Goal: Task Accomplishment & Management: Use online tool/utility

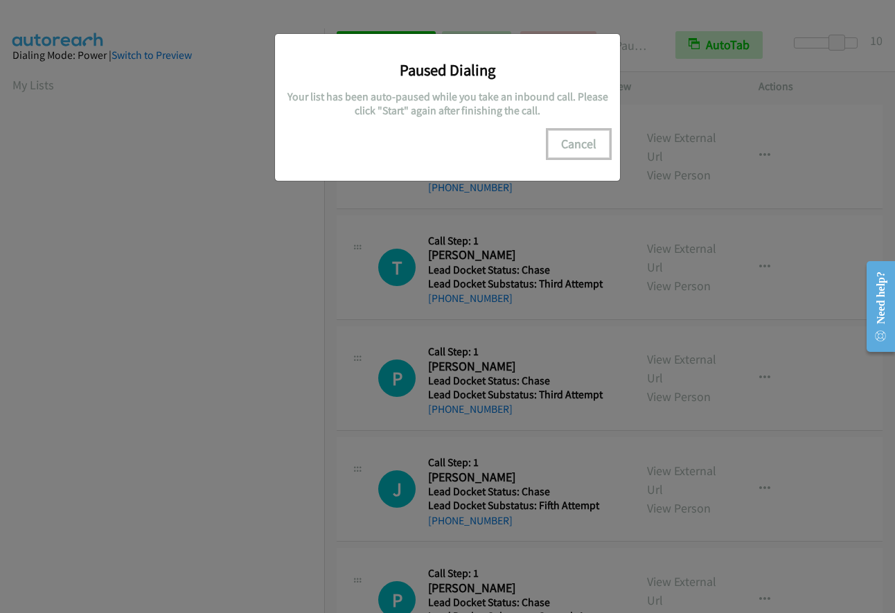
click at [582, 138] on button "Cancel" at bounding box center [579, 144] width 62 height 28
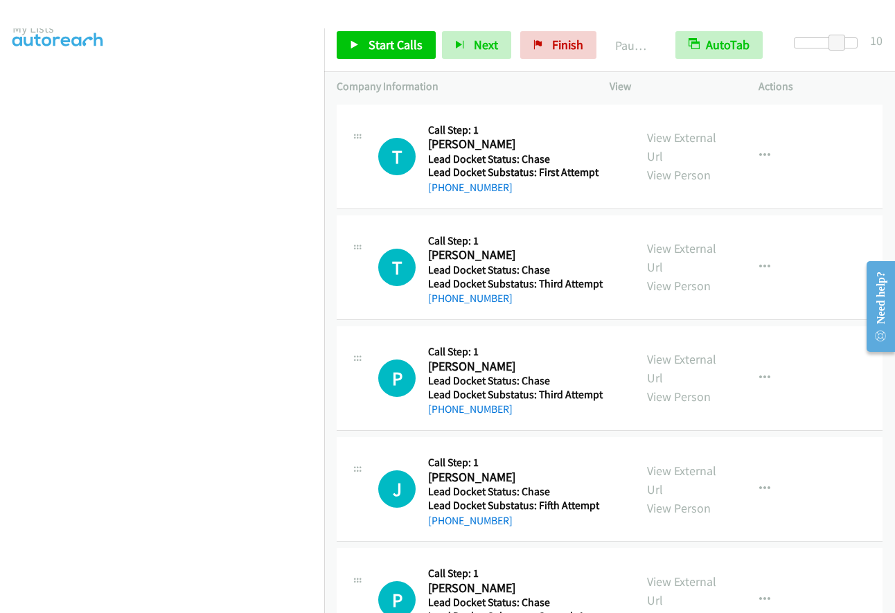
scroll to position [163, 0]
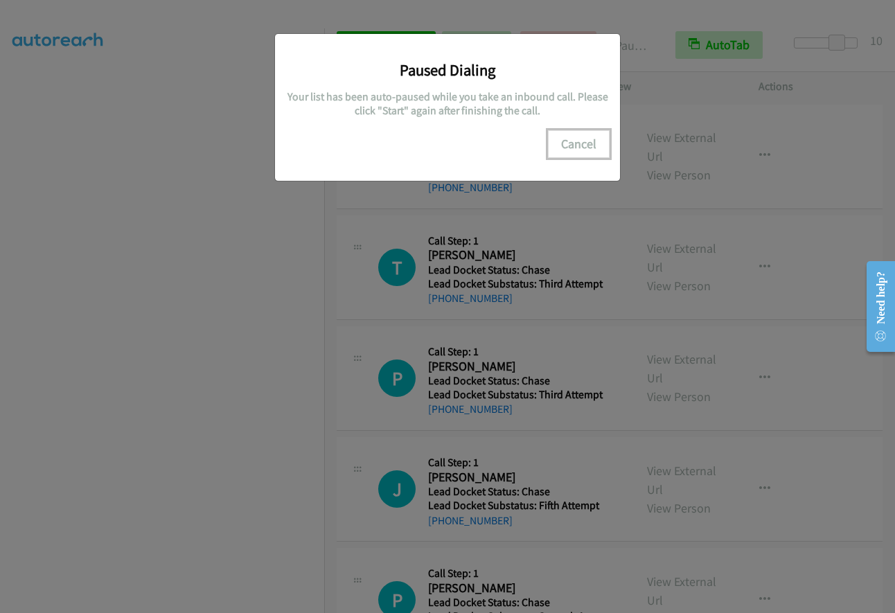
click at [582, 138] on button "Cancel" at bounding box center [579, 144] width 62 height 28
click at [570, 145] on button "Cancel" at bounding box center [579, 144] width 62 height 28
click at [171, 287] on div "Paused Dialing Your list has been auto-paused while you take an inbound call. P…" at bounding box center [447, 312] width 895 height 600
click at [577, 142] on button "Cancel" at bounding box center [579, 144] width 62 height 28
click at [582, 142] on button "Cancel" at bounding box center [579, 144] width 62 height 28
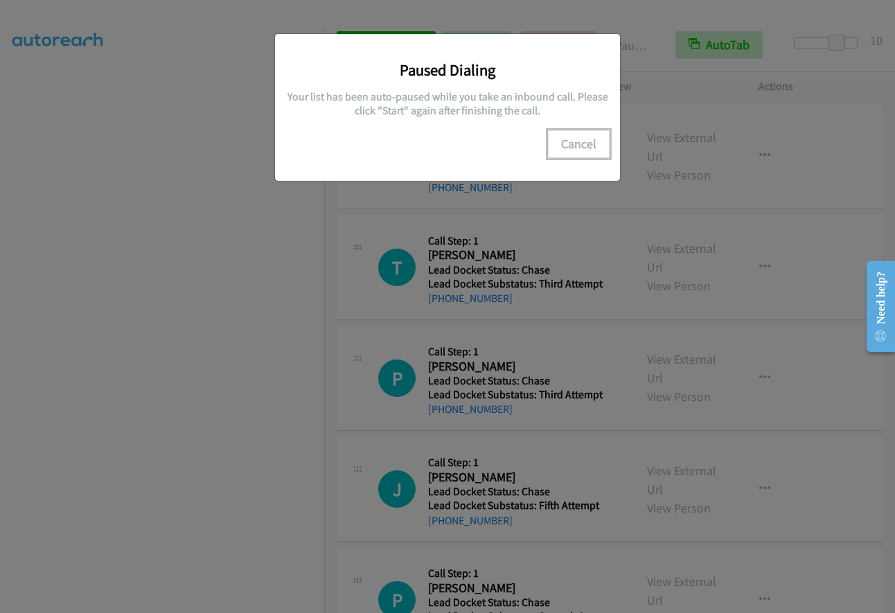
click at [580, 138] on button "Cancel" at bounding box center [579, 144] width 62 height 28
click at [571, 143] on button "Cancel" at bounding box center [579, 144] width 62 height 28
click at [572, 149] on button "Cancel" at bounding box center [579, 144] width 62 height 28
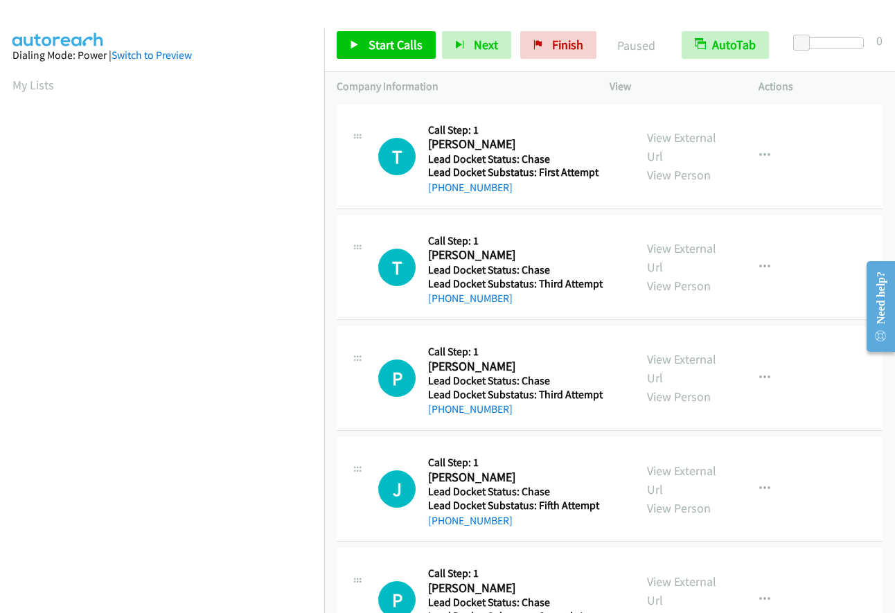
scroll to position [164, 0]
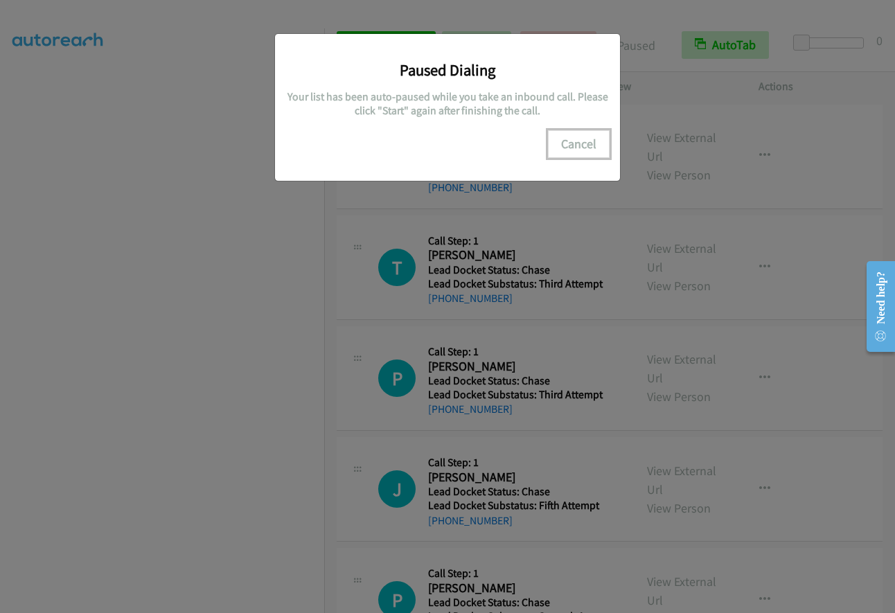
click at [583, 137] on button "Cancel" at bounding box center [579, 144] width 62 height 28
click at [576, 145] on button "Cancel" at bounding box center [579, 144] width 62 height 28
click at [586, 148] on button "Cancel" at bounding box center [579, 144] width 62 height 28
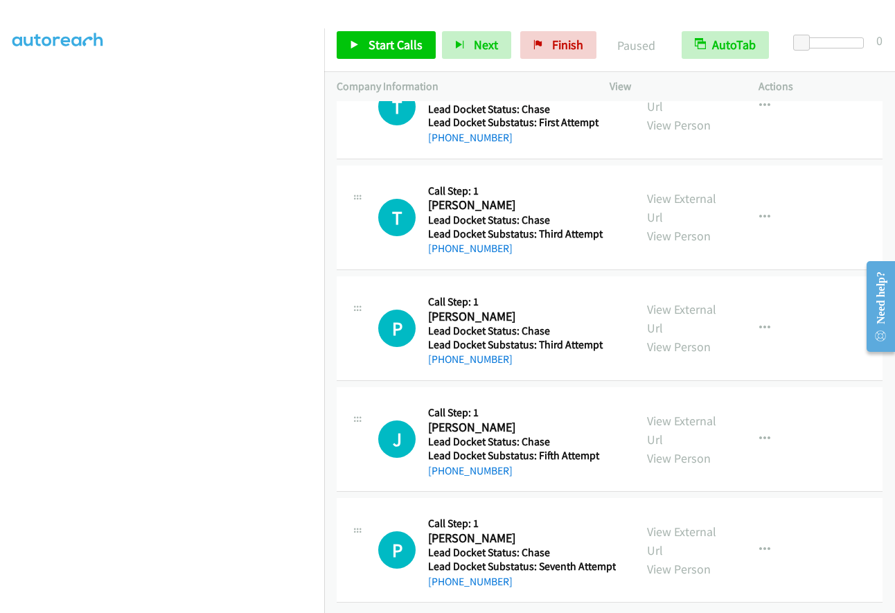
scroll to position [0, 0]
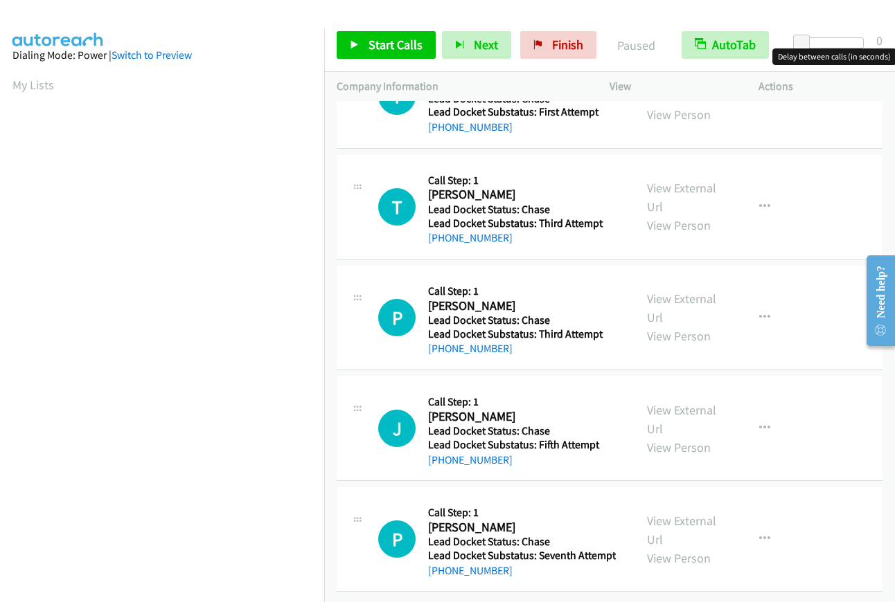
click at [844, 41] on div at bounding box center [832, 42] width 64 height 11
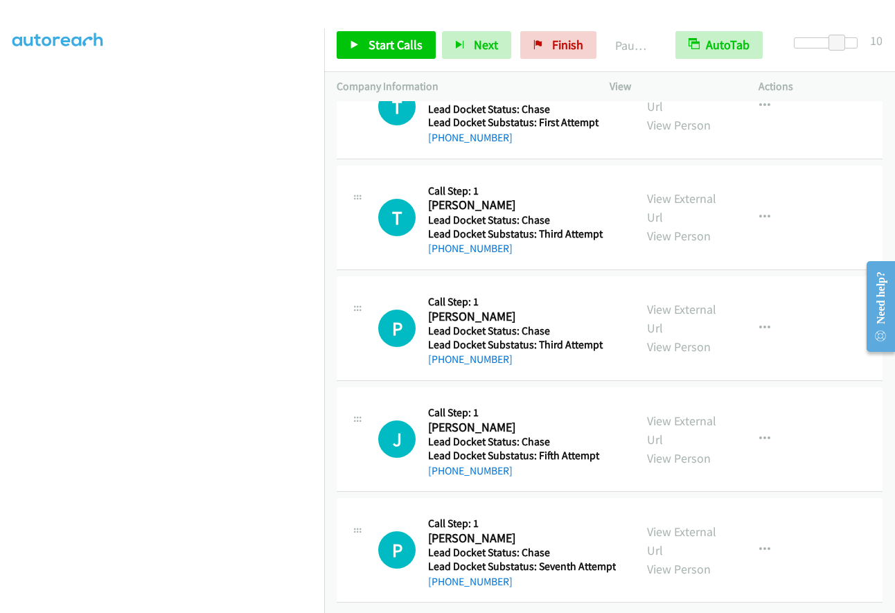
scroll to position [163, 0]
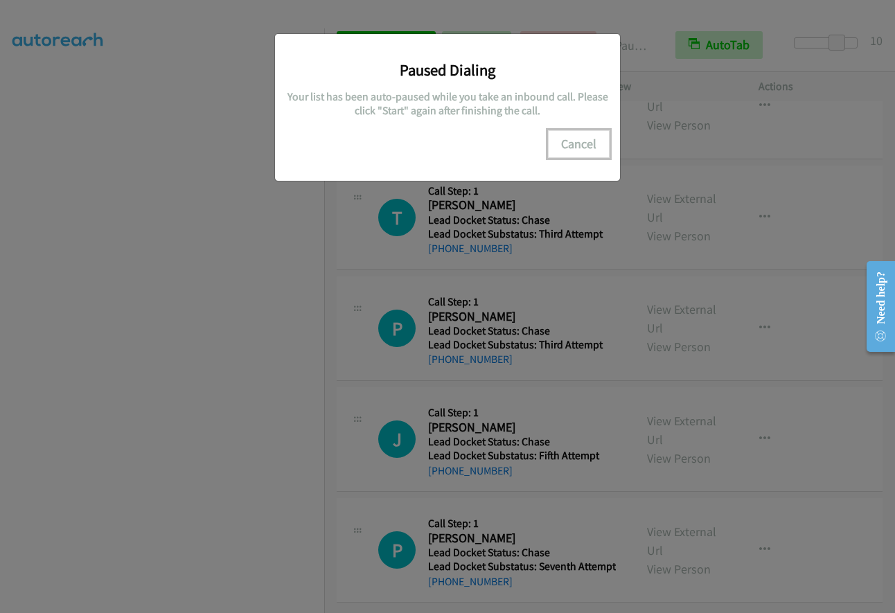
click at [571, 141] on button "Cancel" at bounding box center [579, 144] width 62 height 28
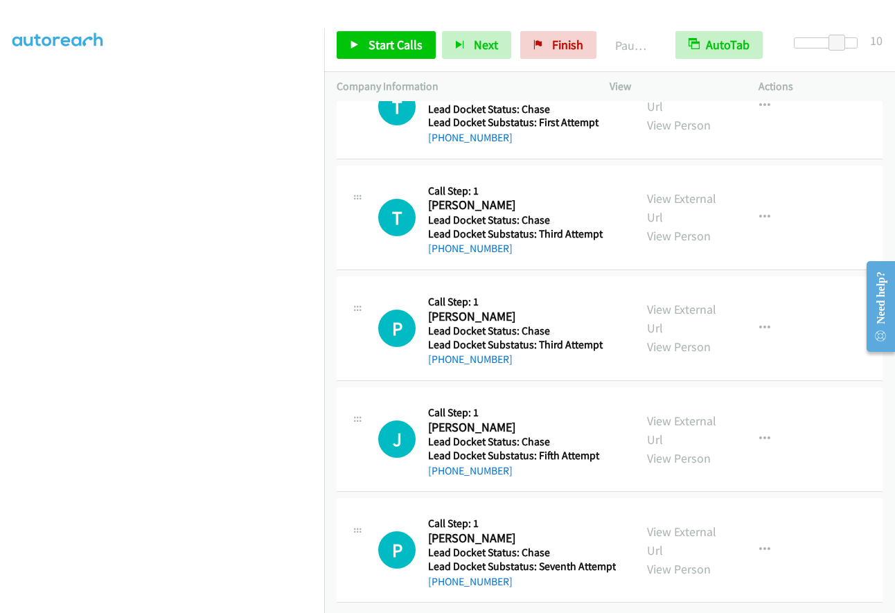
scroll to position [0, 0]
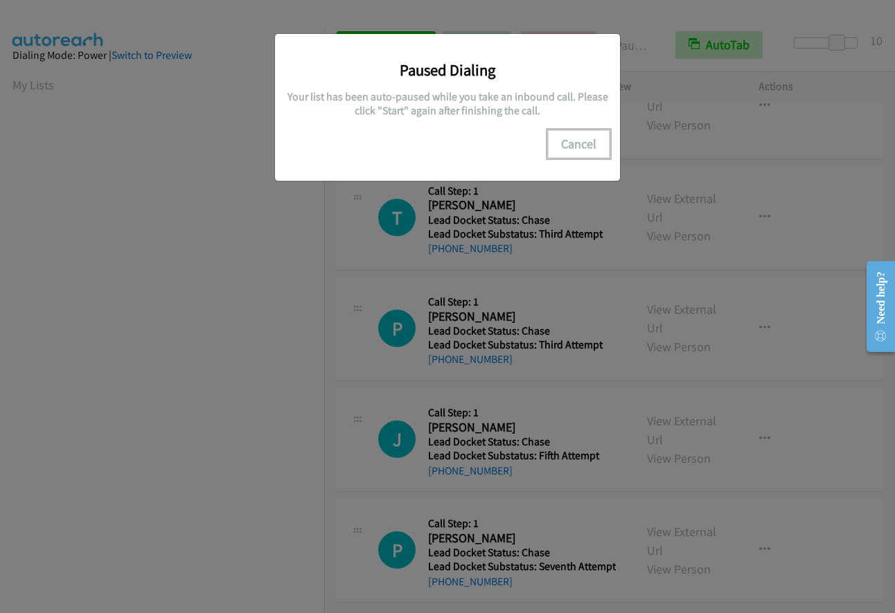
click at [573, 138] on button "Cancel" at bounding box center [579, 144] width 62 height 28
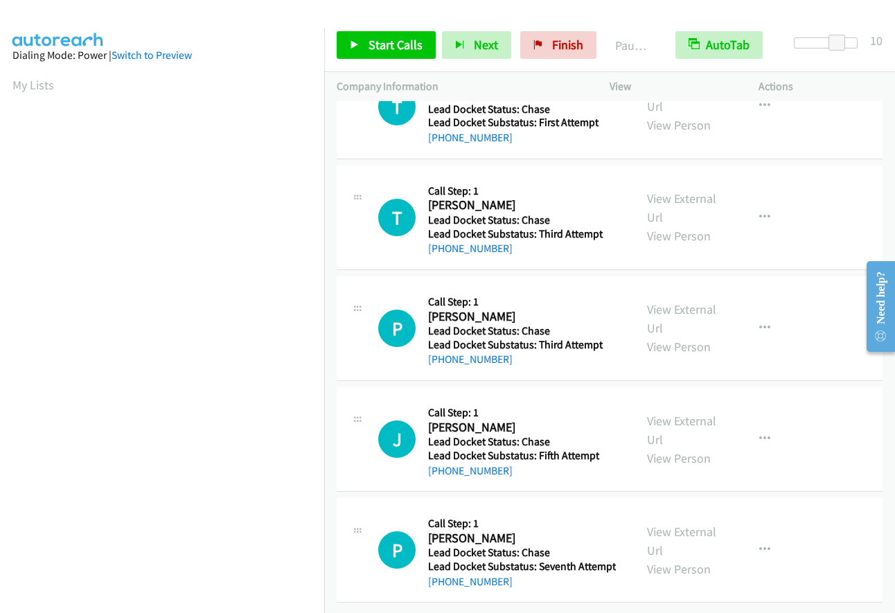
scroll to position [164, 0]
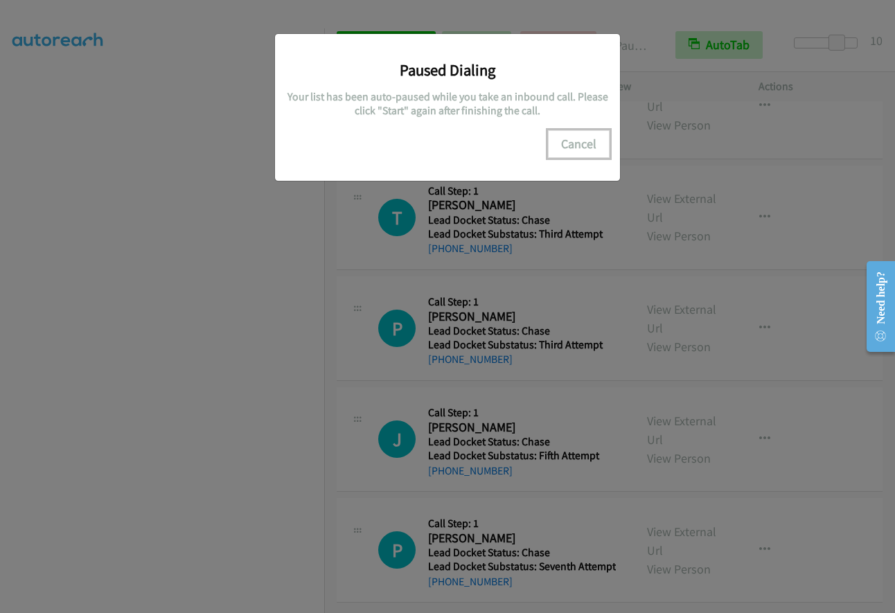
click at [582, 145] on button "Cancel" at bounding box center [579, 144] width 62 height 28
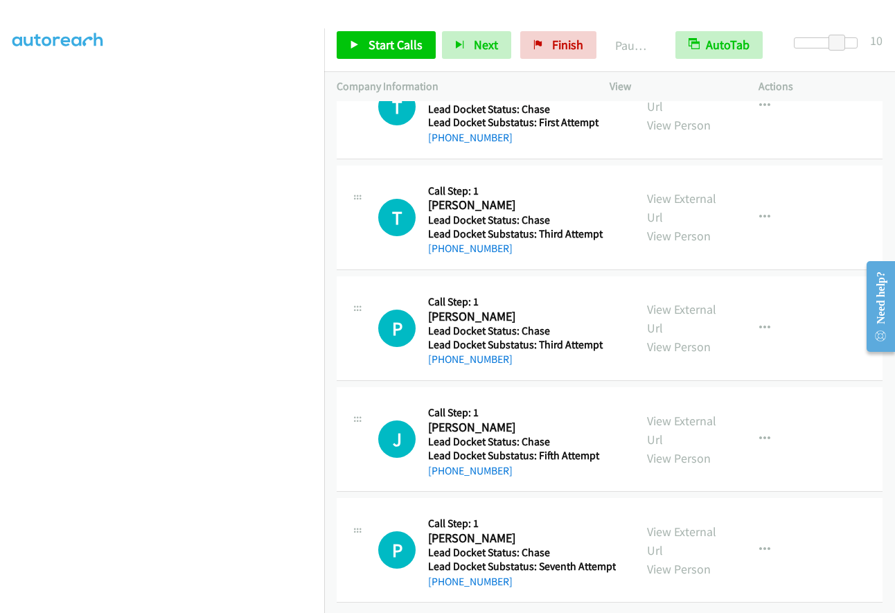
scroll to position [163, 0]
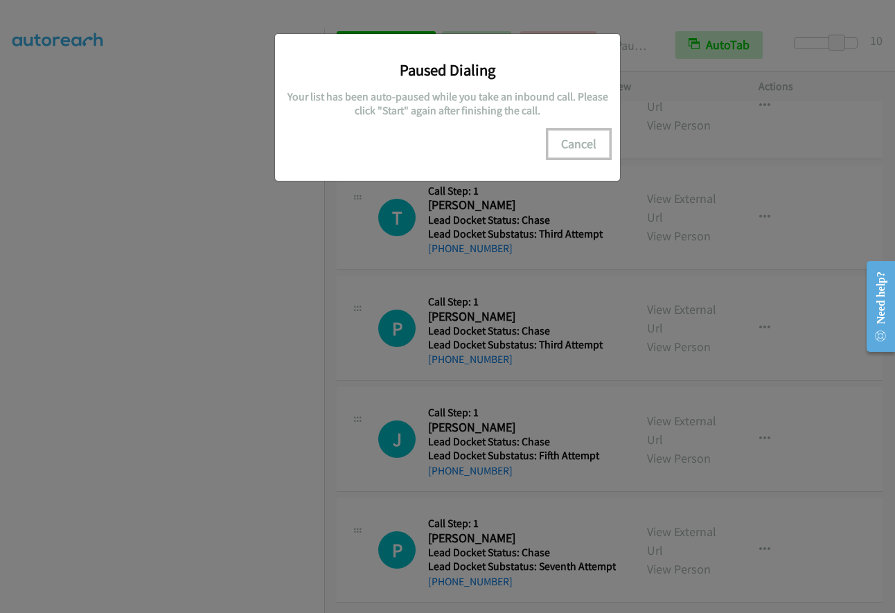
click at [577, 136] on button "Cancel" at bounding box center [579, 144] width 62 height 28
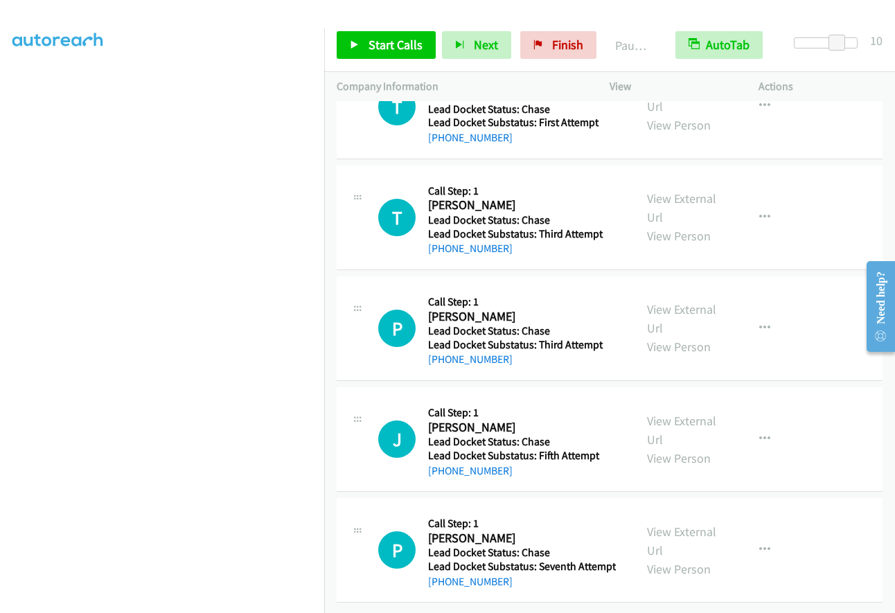
scroll to position [0, 0]
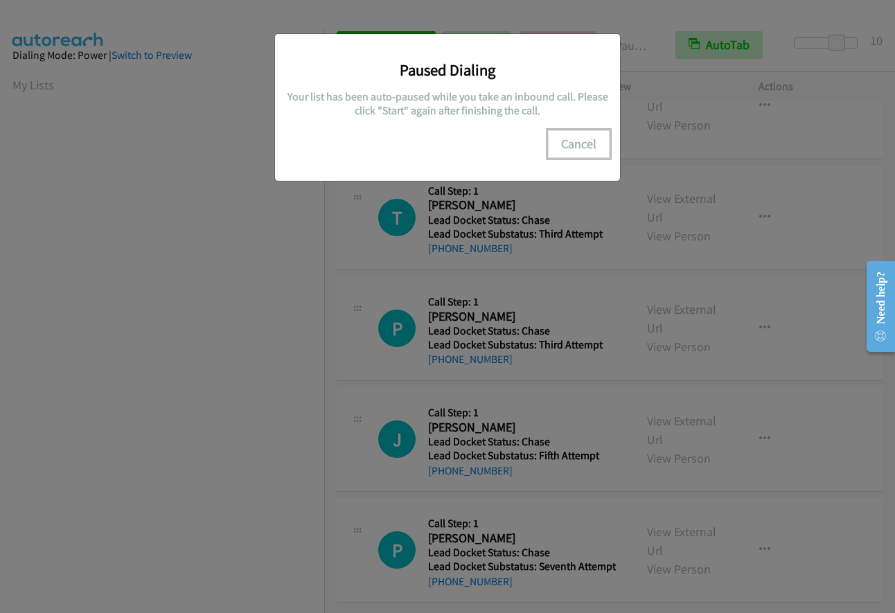
click at [574, 143] on button "Cancel" at bounding box center [579, 144] width 62 height 28
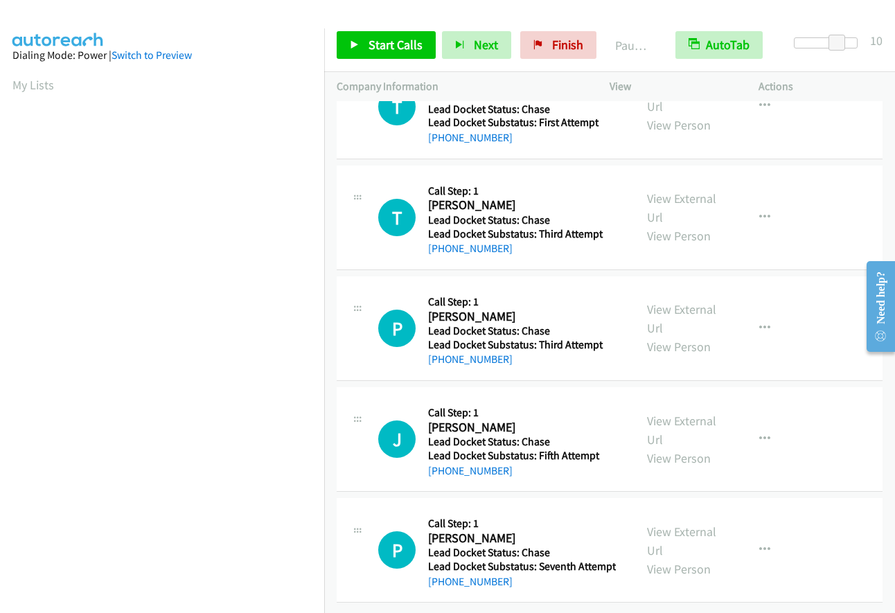
scroll to position [164, 0]
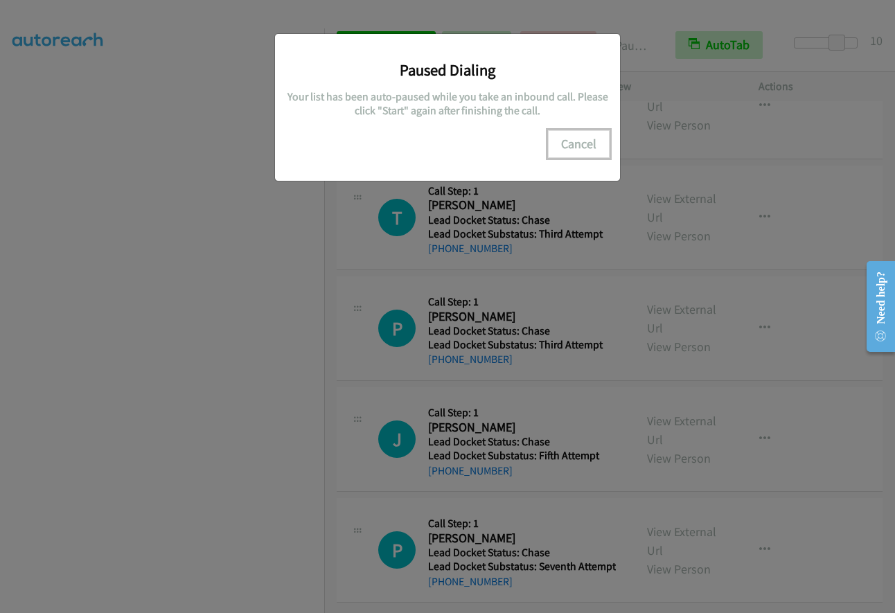
click at [564, 141] on button "Cancel" at bounding box center [579, 144] width 62 height 28
drag, startPoint x: 580, startPoint y: 139, endPoint x: 676, endPoint y: 158, distance: 98.0
click at [579, 139] on button "Cancel" at bounding box center [579, 144] width 62 height 28
